Goal: Obtain resource: Download file/media

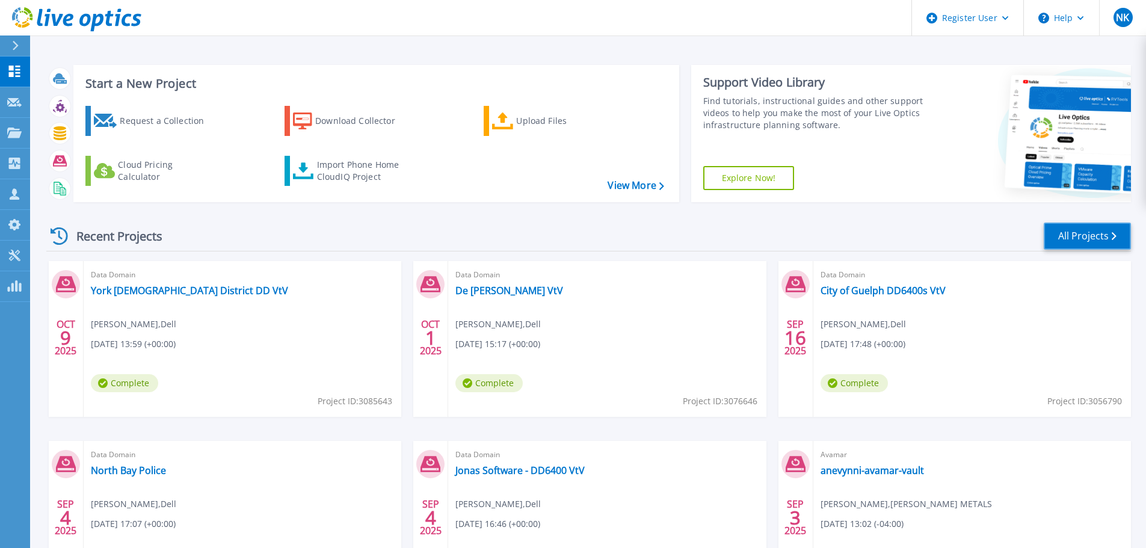
click at [1074, 241] on link "All Projects" at bounding box center [1087, 236] width 87 height 27
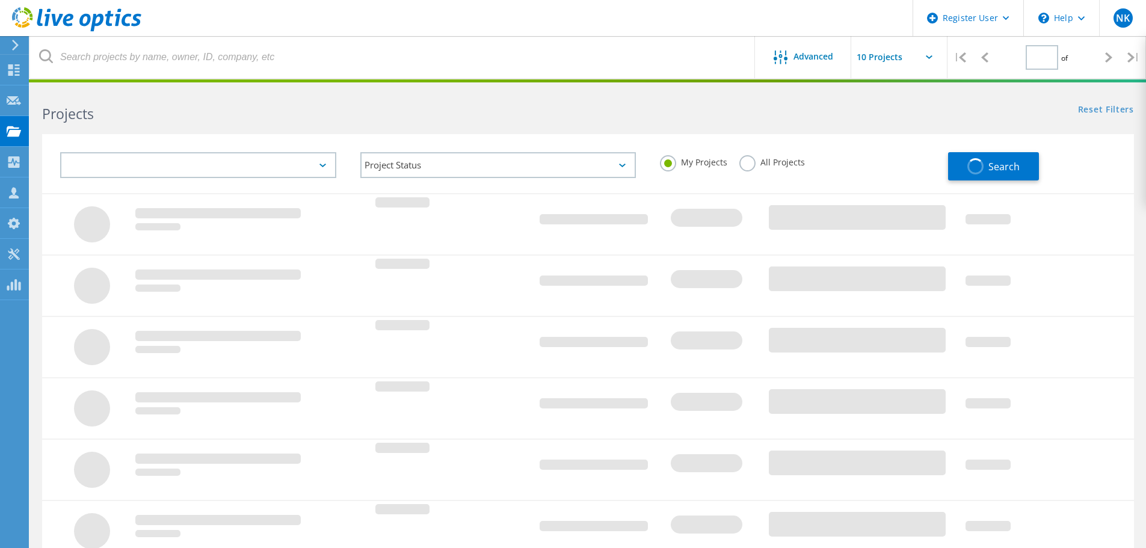
type input "1"
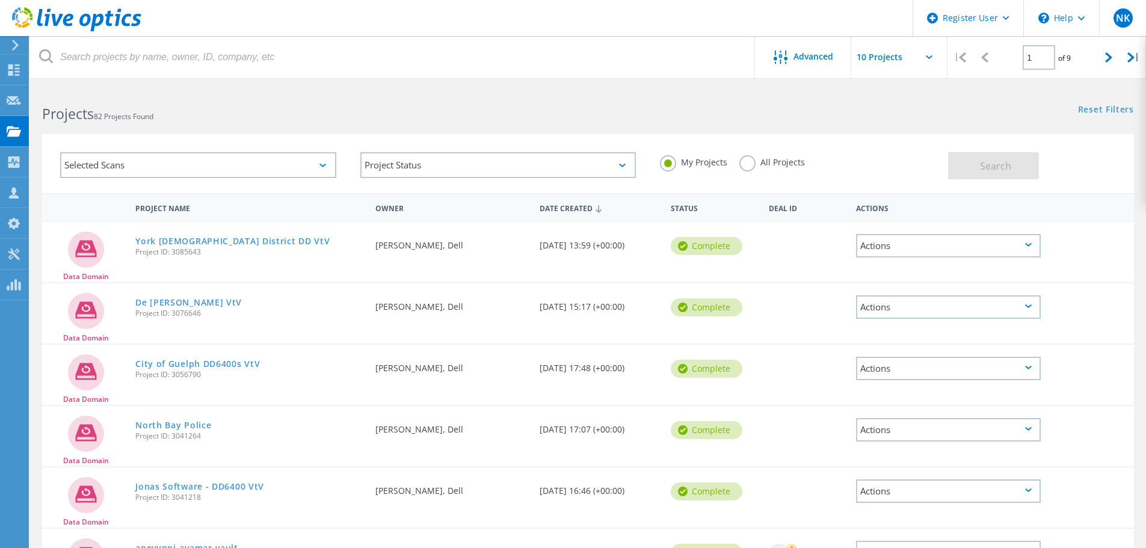
click at [279, 169] on div "Selected Scans" at bounding box center [198, 165] width 276 height 26
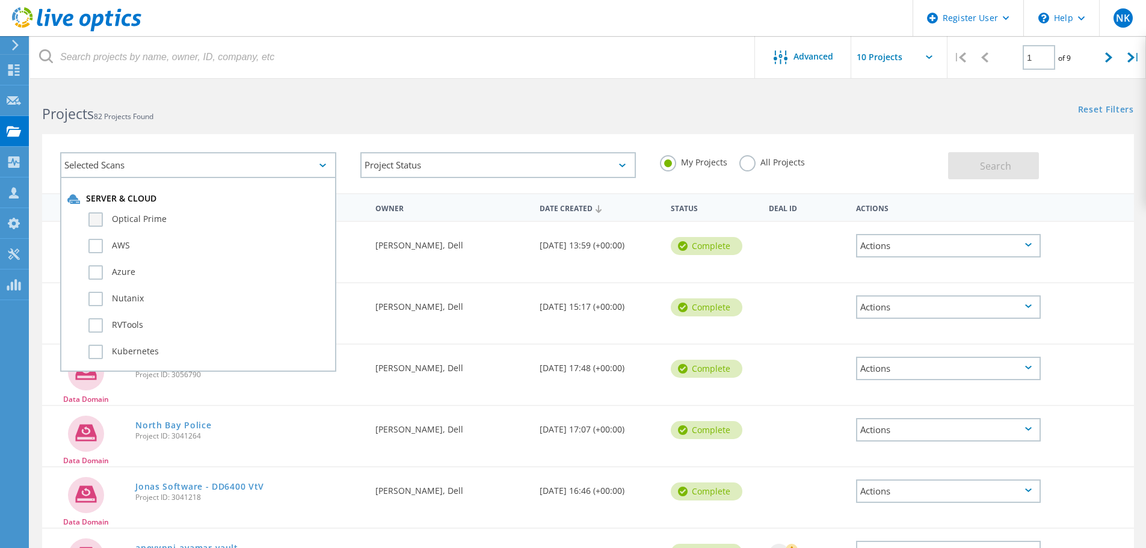
click at [131, 220] on label "Optical Prime" at bounding box center [208, 219] width 241 height 14
click at [0, 0] on input "Optical Prime" at bounding box center [0, 0] width 0 height 0
click at [1007, 159] on span "Search" at bounding box center [995, 165] width 31 height 13
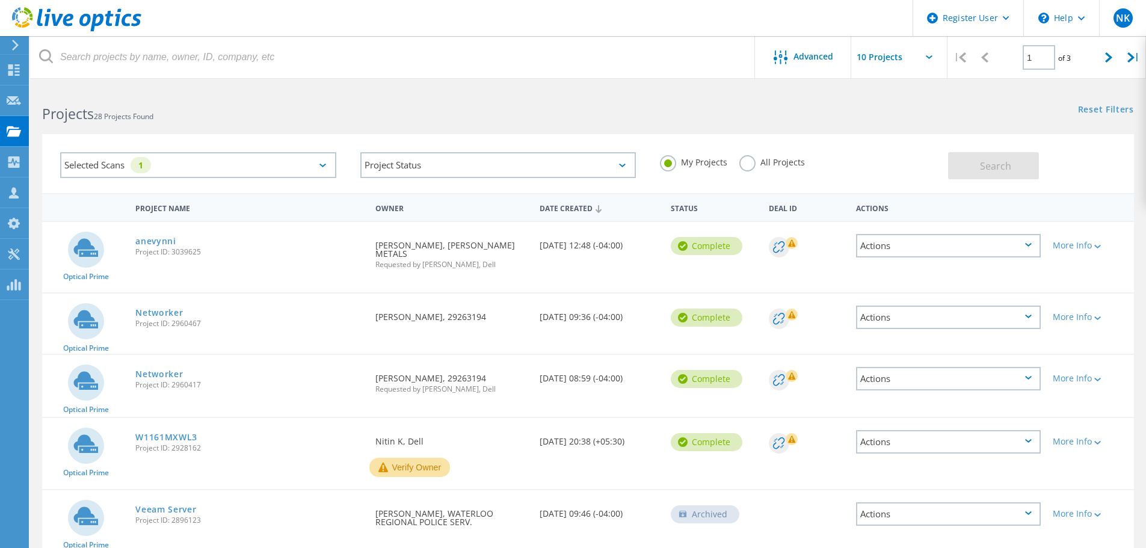
click at [304, 168] on div "Selected Scans 1" at bounding box center [198, 165] width 276 height 26
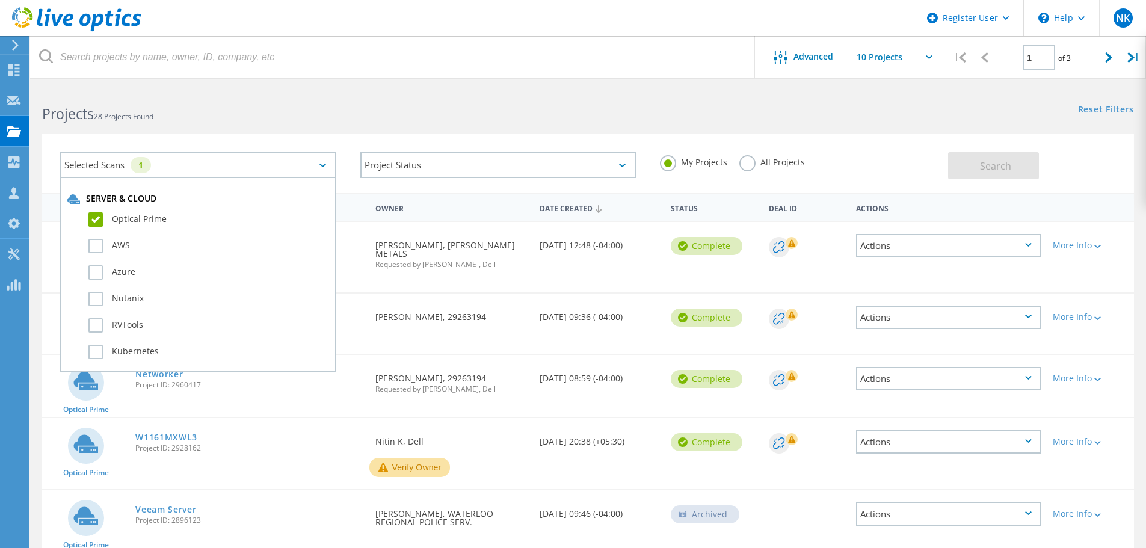
click at [101, 221] on label "Optical Prime" at bounding box center [208, 219] width 241 height 14
click at [0, 0] on input "Optical Prime" at bounding box center [0, 0] width 0 height 0
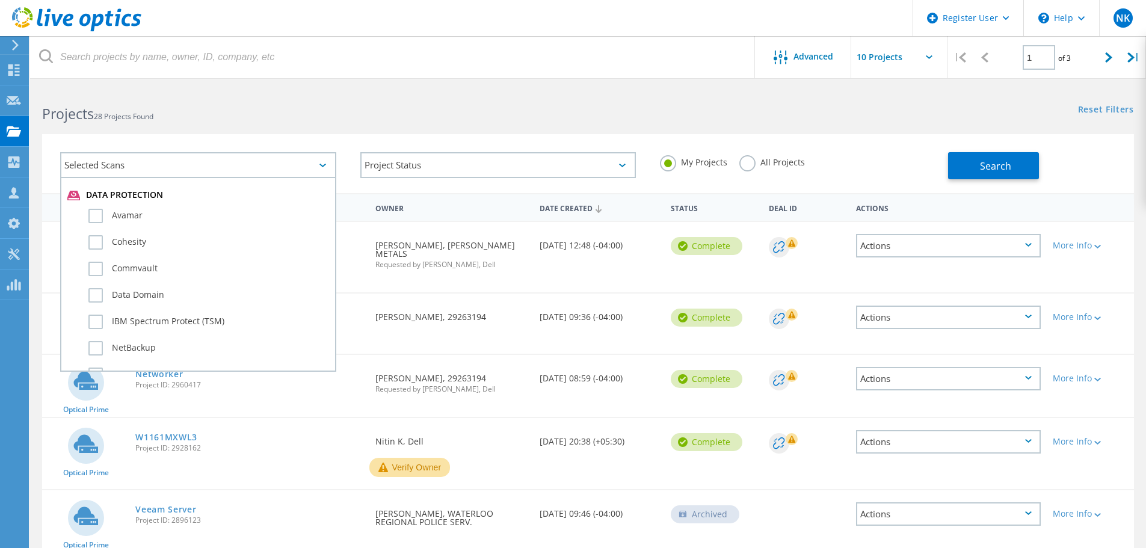
scroll to position [722, 0]
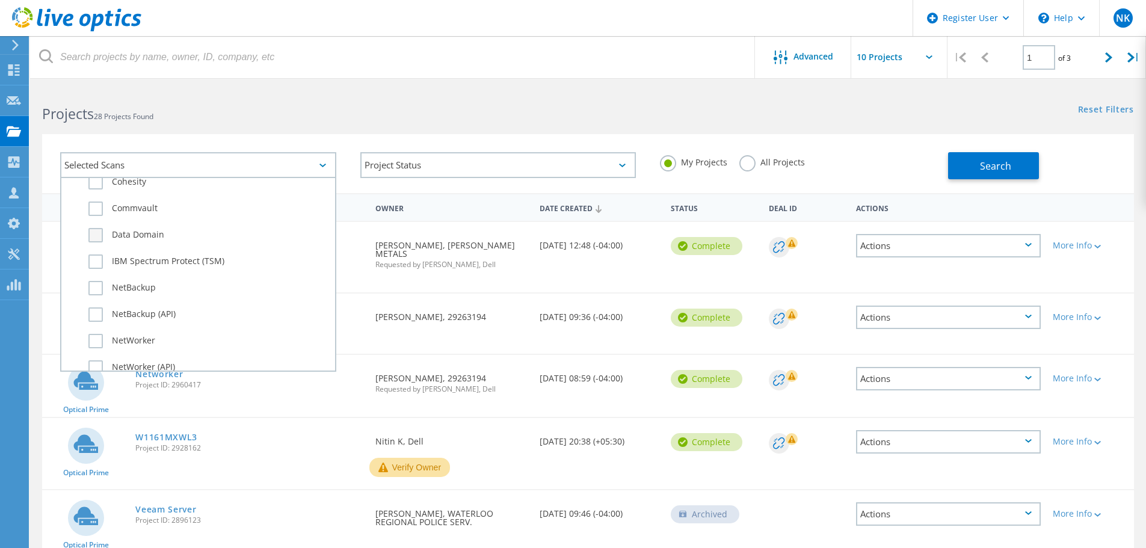
click at [94, 238] on label "Data Domain" at bounding box center [208, 235] width 241 height 14
click at [0, 0] on input "Data Domain" at bounding box center [0, 0] width 0 height 0
click at [967, 169] on button "Search" at bounding box center [993, 165] width 91 height 27
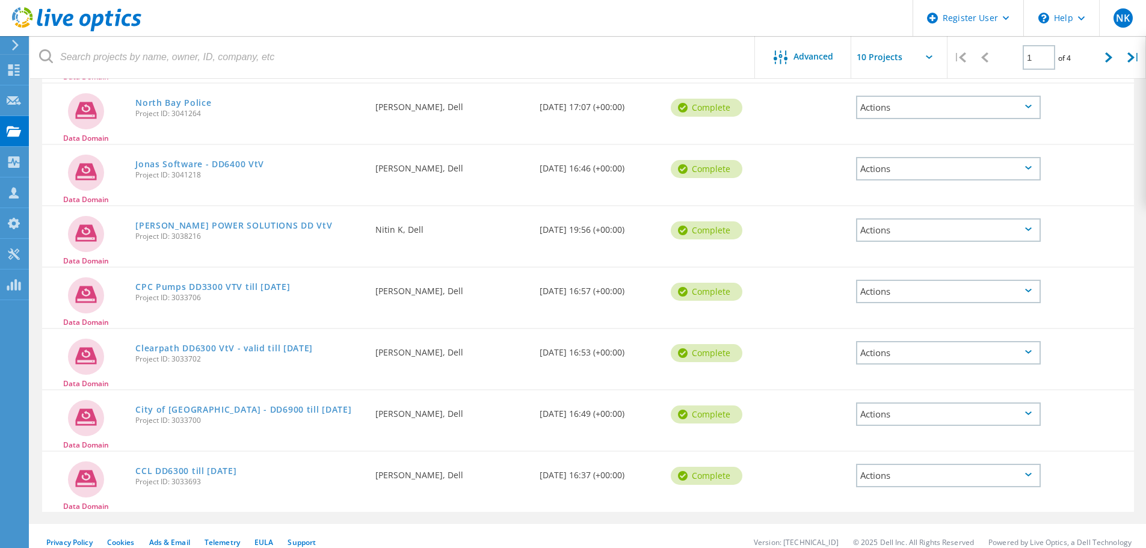
scroll to position [334, 0]
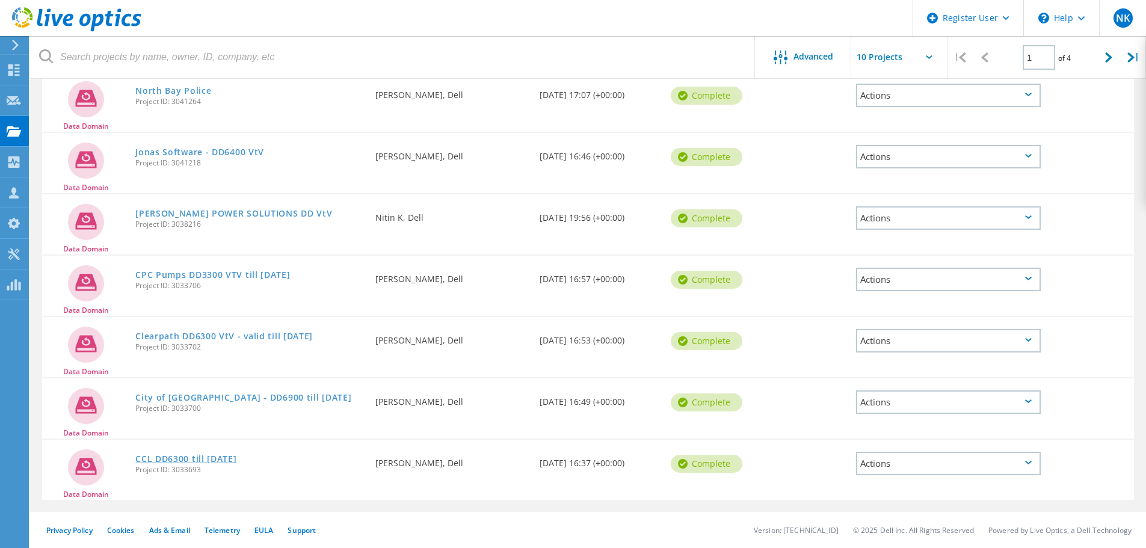
click at [208, 457] on link "CCL DD6300 till 24APR2025" at bounding box center [185, 459] width 101 height 8
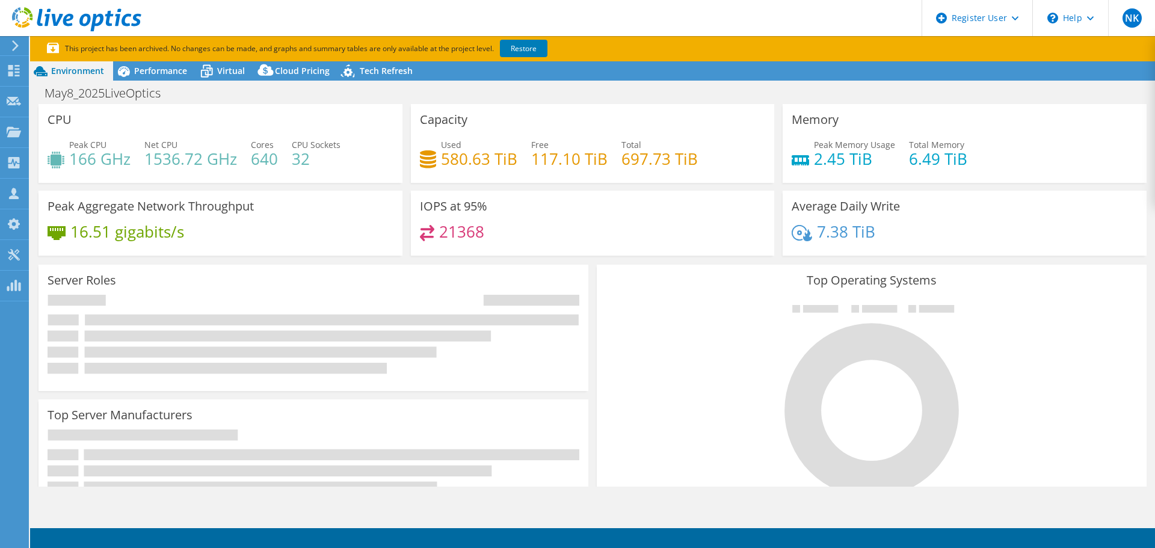
select select "[GEOGRAPHIC_DATA]"
select select "USD"
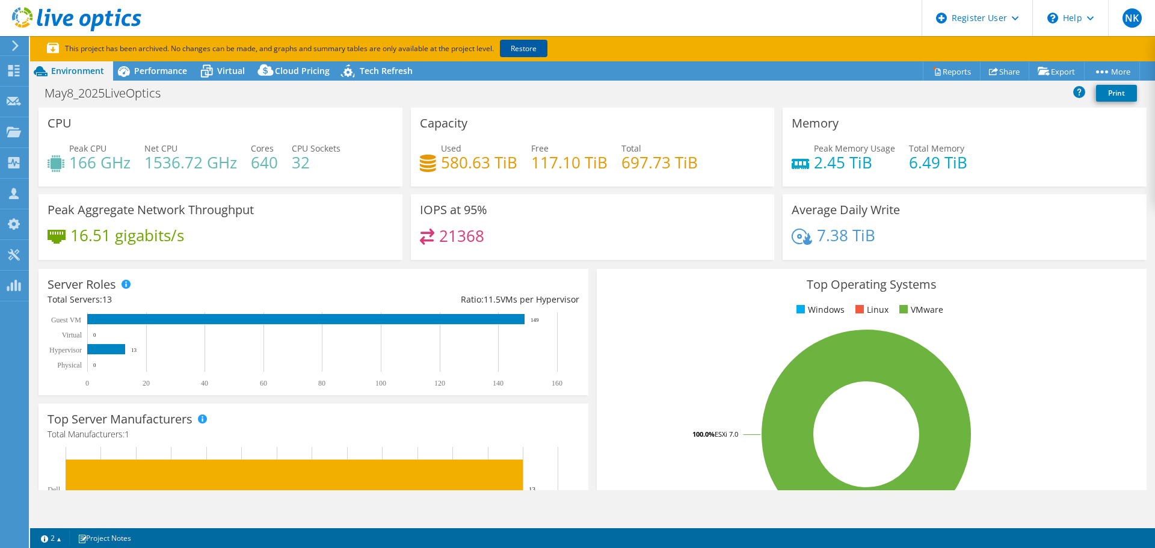
click at [521, 46] on link "Restore" at bounding box center [524, 48] width 48 height 17
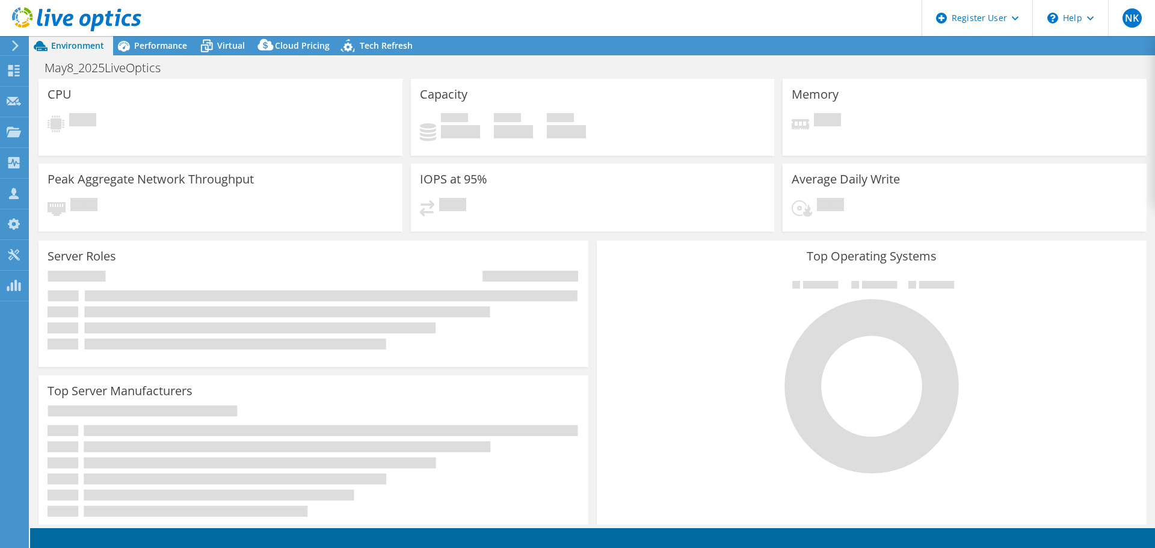
select select "[GEOGRAPHIC_DATA]"
select select "USD"
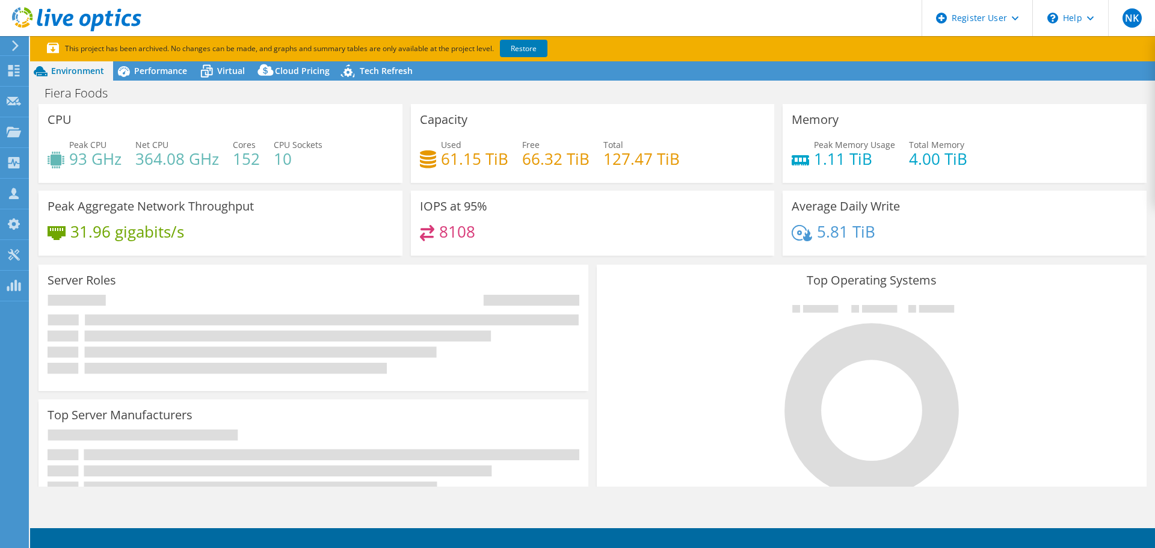
select select "Canada"
select select "USD"
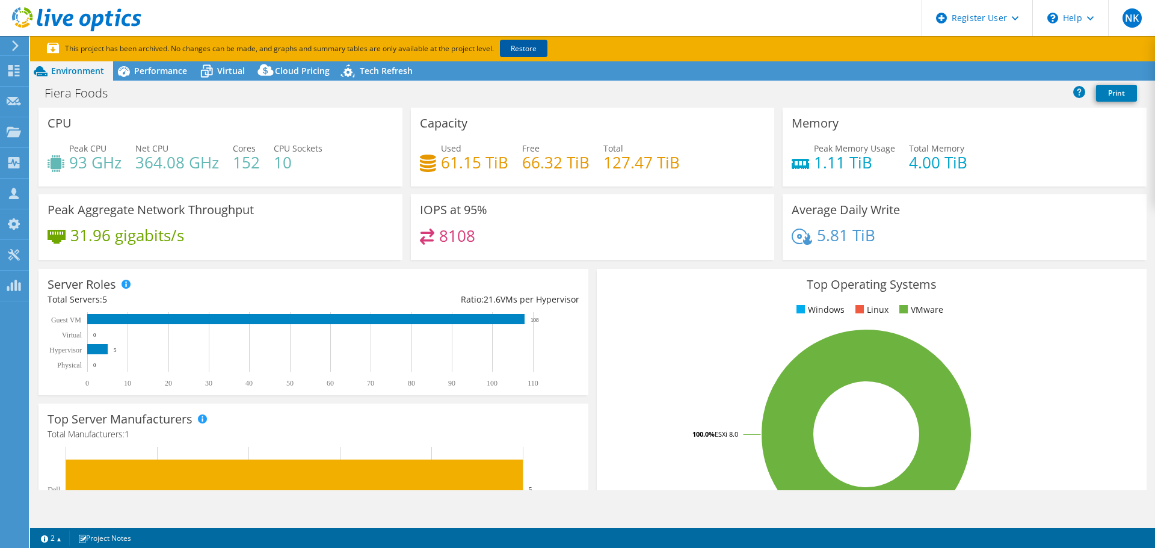
click at [524, 44] on link "Restore" at bounding box center [524, 48] width 48 height 17
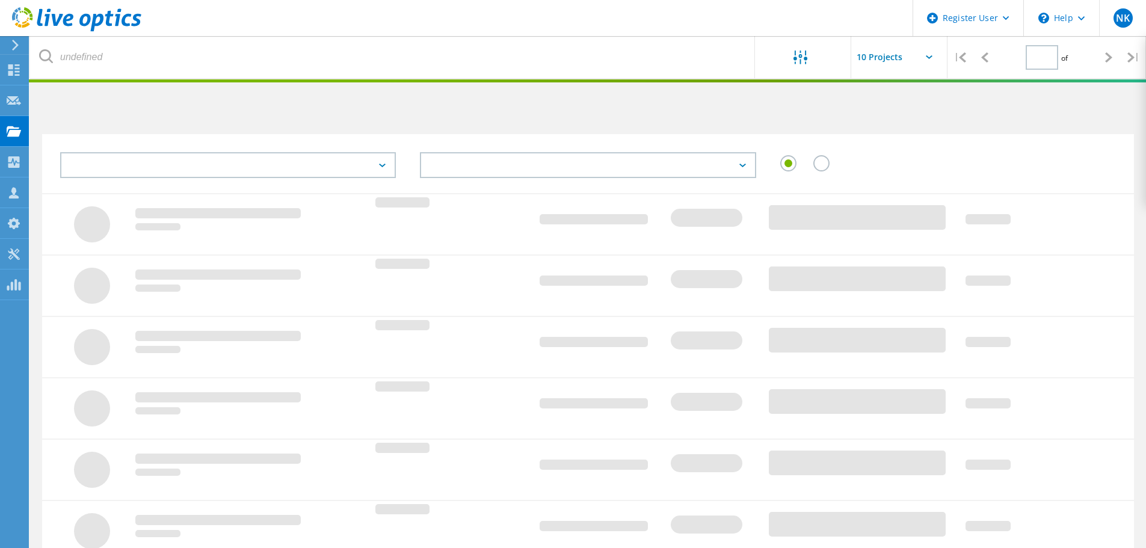
scroll to position [307, 0]
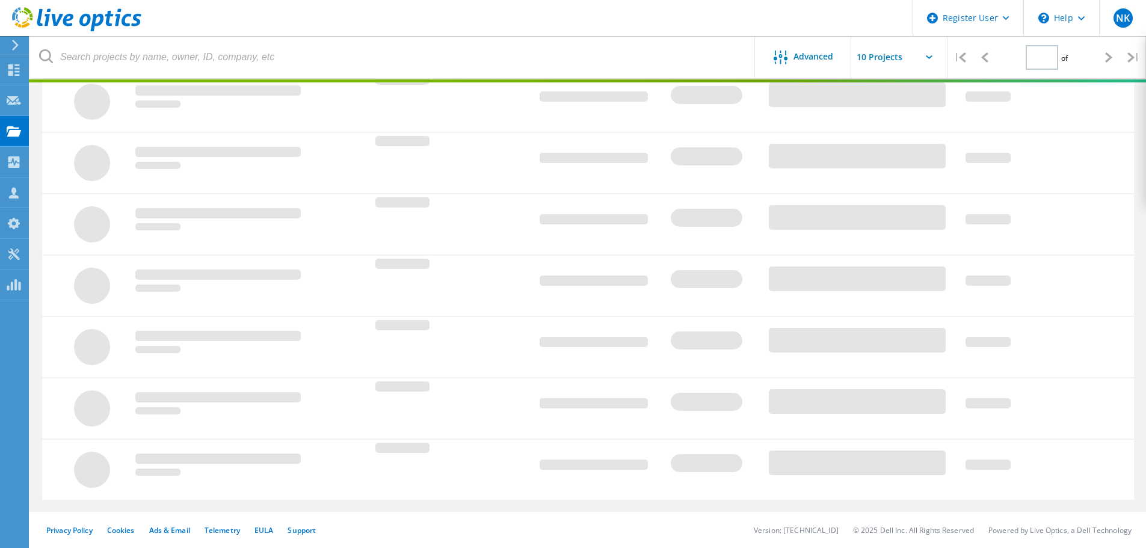
type input "1"
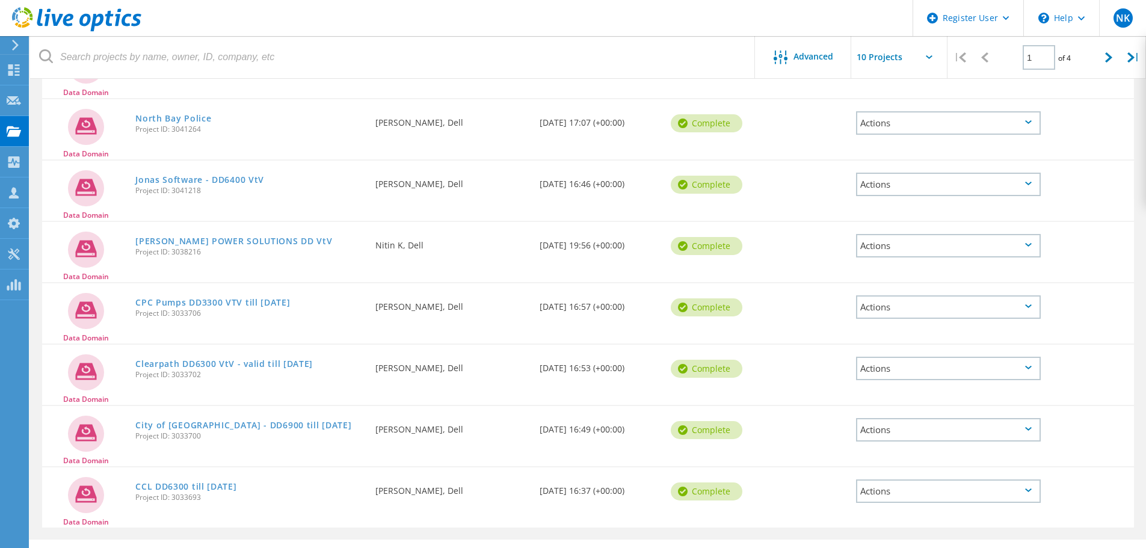
scroll to position [334, 0]
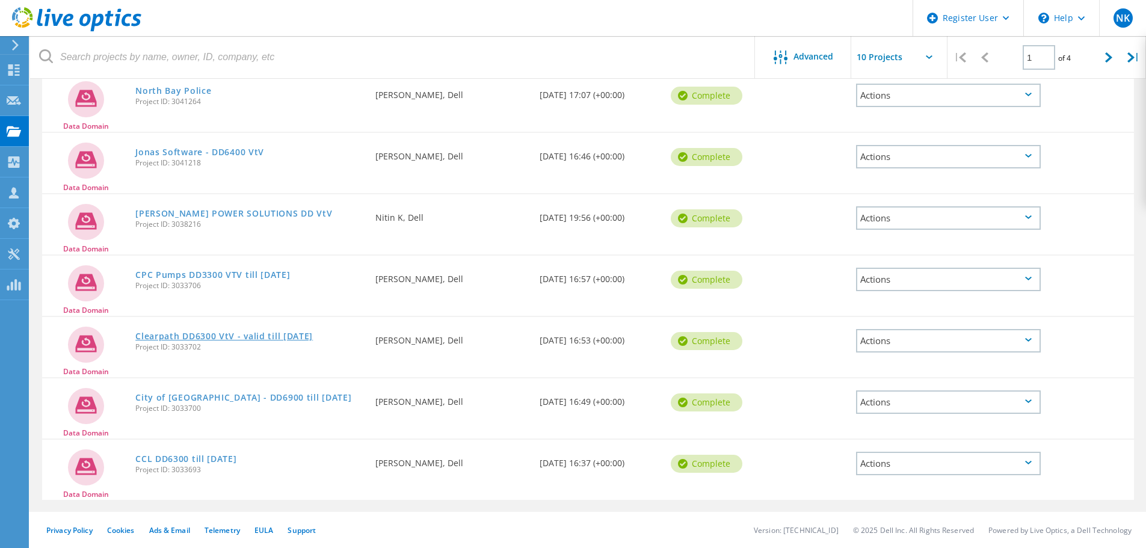
click at [288, 334] on link "Clearpath DD6300 VtV - valid till 9DEC2025" at bounding box center [223, 336] width 177 height 8
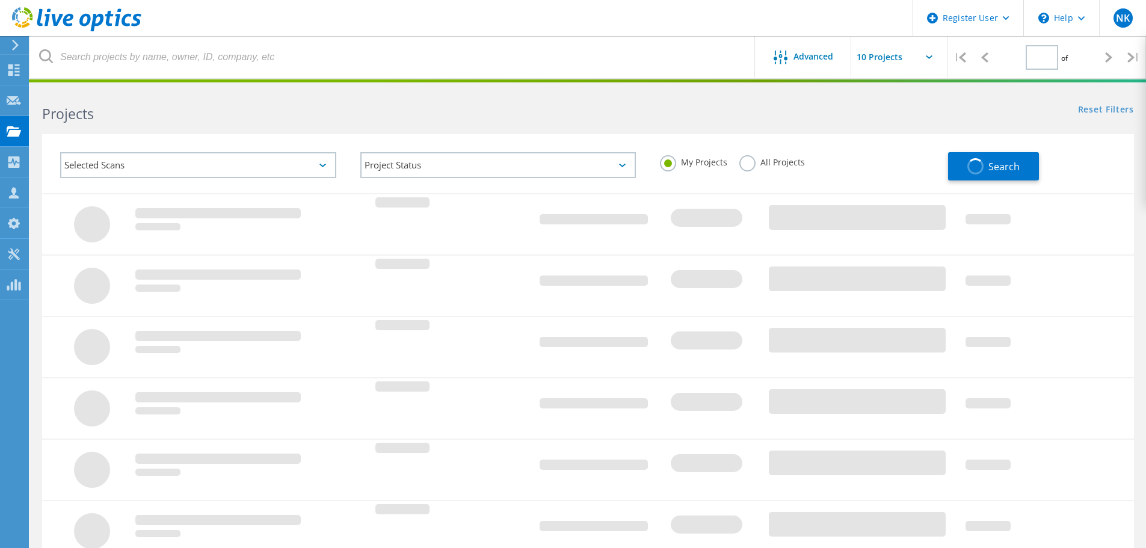
type input "1"
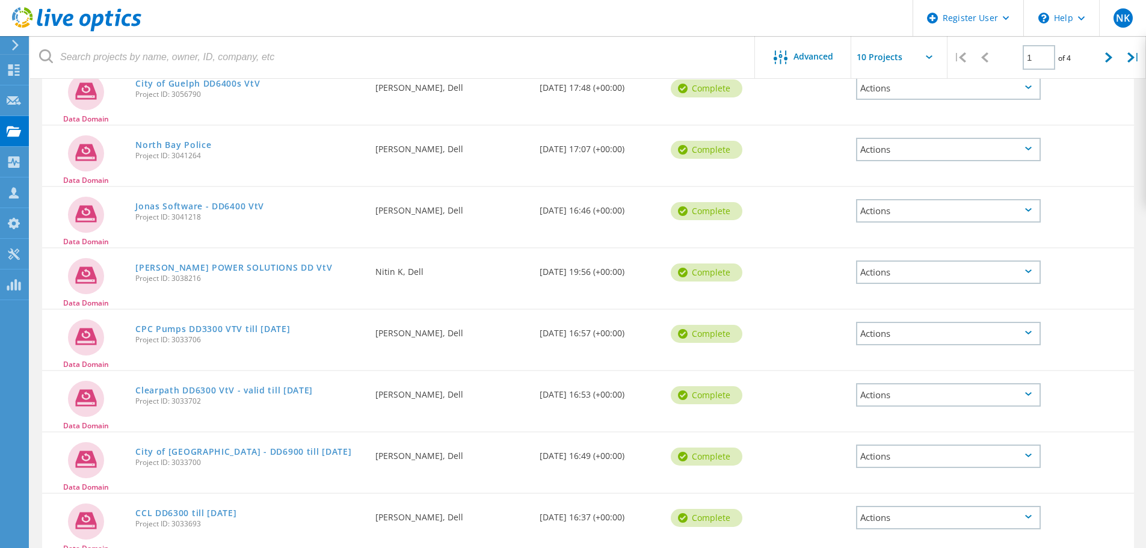
scroll to position [334, 0]
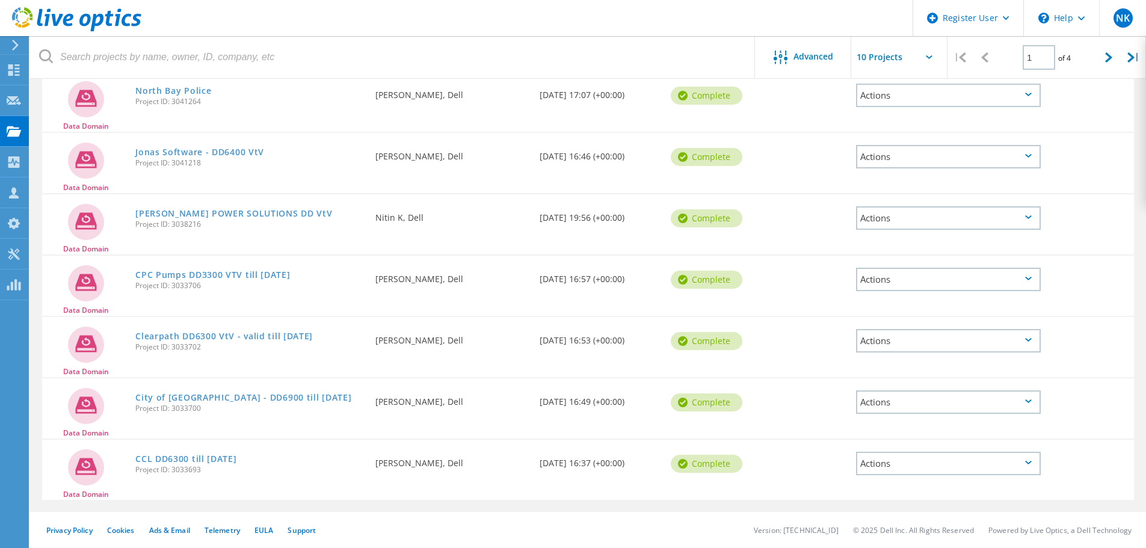
drag, startPoint x: 203, startPoint y: 348, endPoint x: 173, endPoint y: 349, distance: 29.5
click at [173, 349] on span "Project ID: 3033702" at bounding box center [249, 346] width 228 height 7
copy span "3033702"
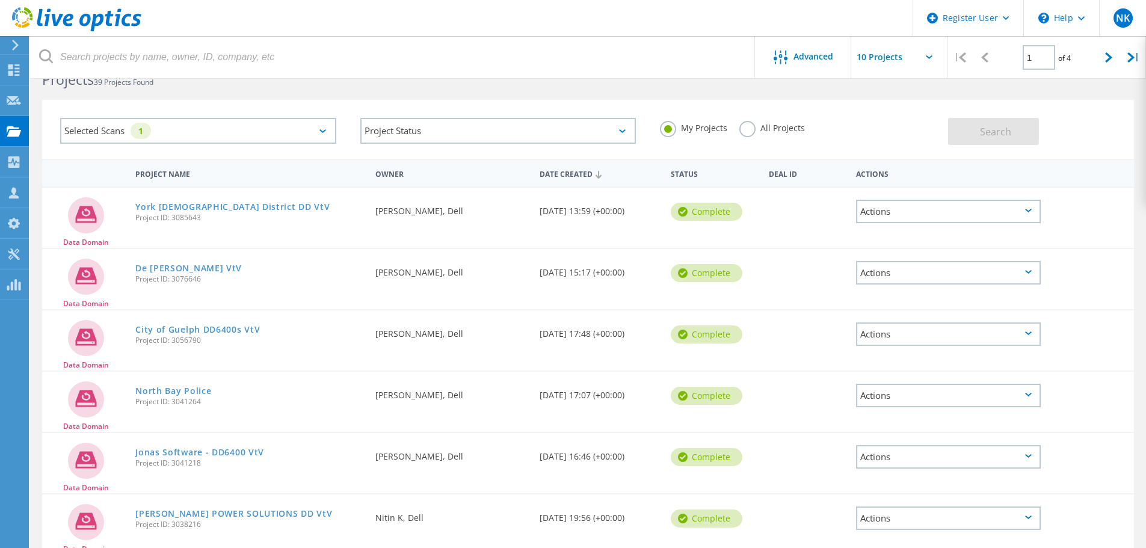
scroll to position [34, 0]
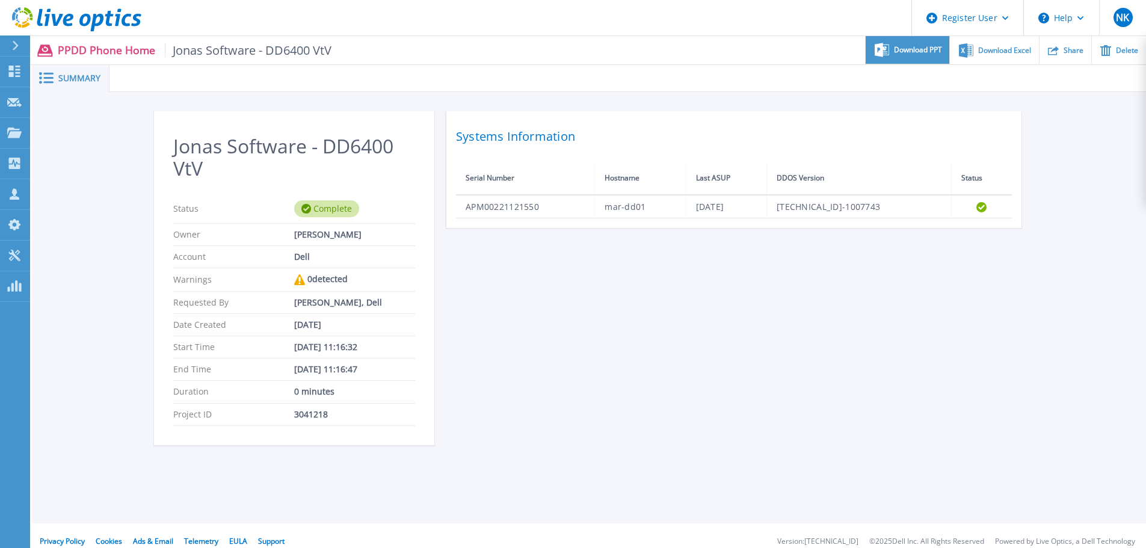
click at [922, 52] on span "Download PPT" at bounding box center [918, 49] width 48 height 7
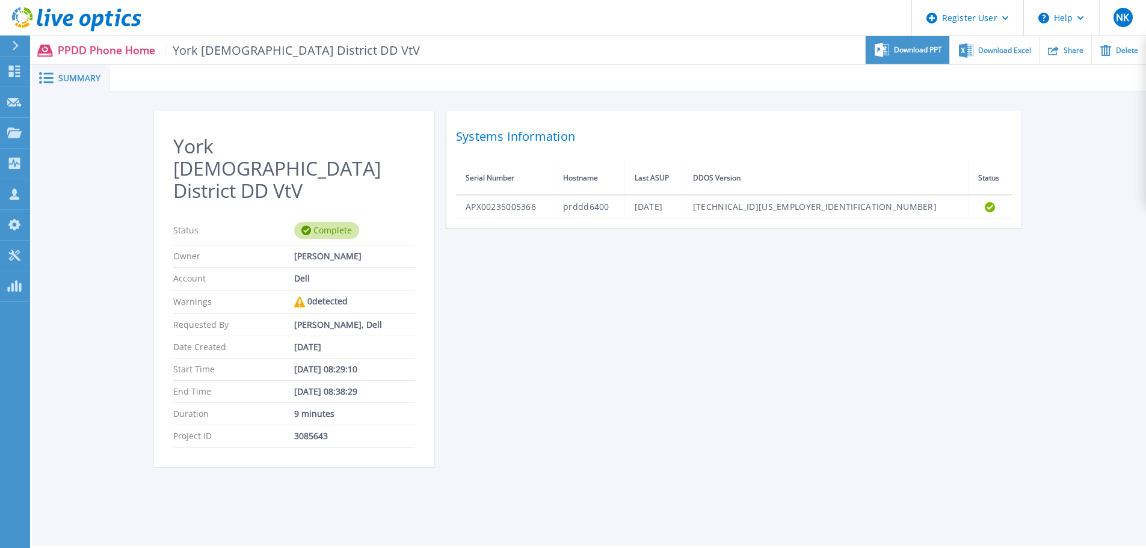
click at [922, 52] on span "Download PPT" at bounding box center [918, 49] width 48 height 7
